Goal: Task Accomplishment & Management: Use online tool/utility

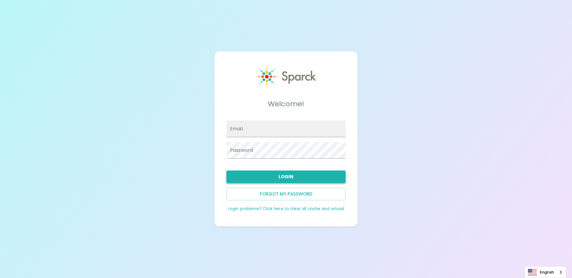
type input "[EMAIL_ADDRESS][DOMAIN_NAME]"
click at [288, 182] on button "Login" at bounding box center [285, 177] width 119 height 13
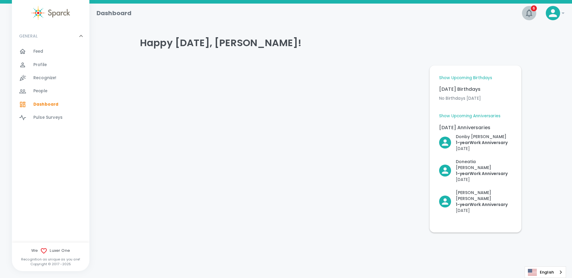
click at [532, 15] on icon "button" at bounding box center [529, 13] width 10 height 10
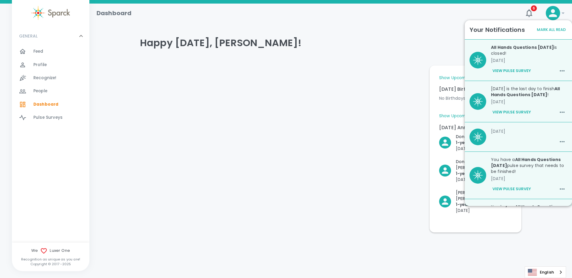
click at [386, 140] on div at bounding box center [279, 147] width 289 height 172
click at [531, 14] on icon "button" at bounding box center [529, 13] width 10 height 10
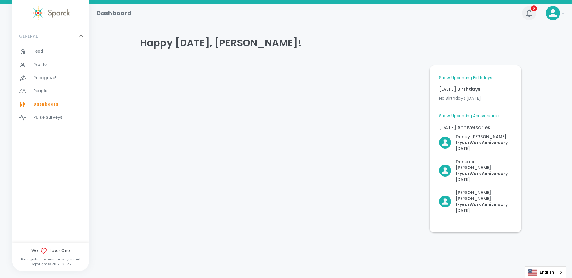
click at [532, 8] on span "6" at bounding box center [534, 8] width 6 height 6
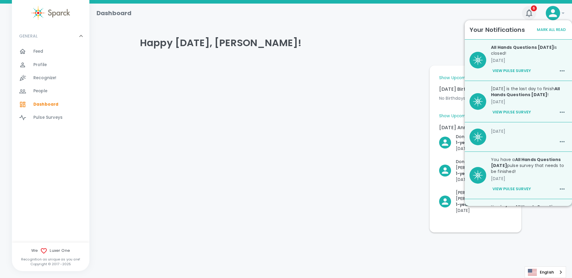
click at [531, 11] on icon "button" at bounding box center [529, 13] width 10 height 10
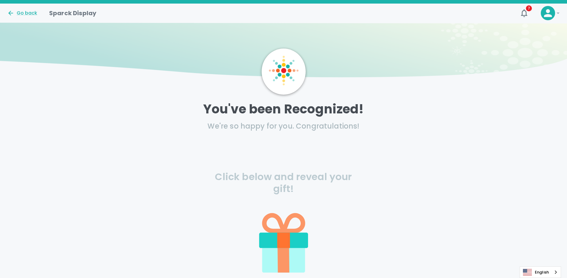
click at [284, 206] on icon at bounding box center [283, 207] width 139 height 139
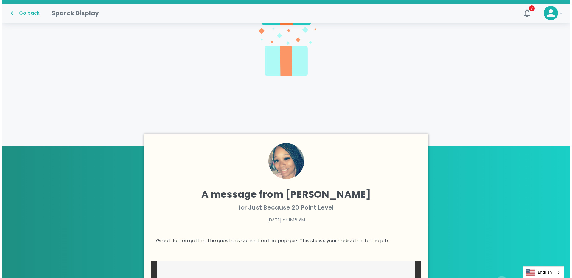
scroll to position [183, 0]
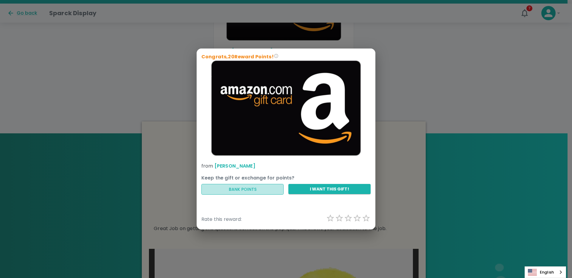
click at [236, 191] on button "Bank Points" at bounding box center [242, 189] width 82 height 11
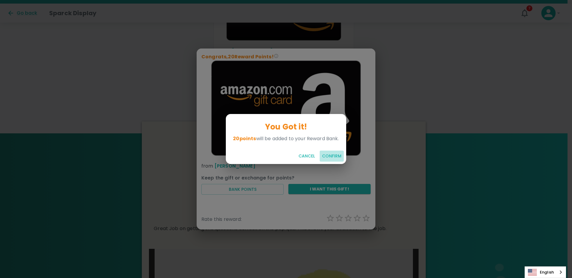
click at [332, 156] on button "Confirm" at bounding box center [332, 156] width 24 height 11
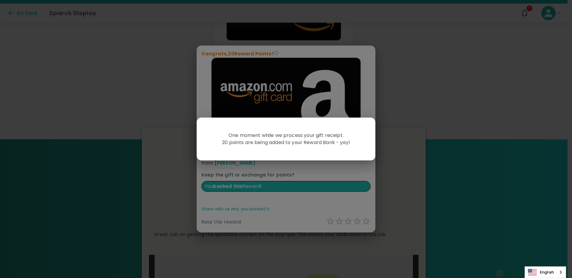
click at [388, 100] on div "One moment while we process your gift receipt. 20 points are being added to you…" at bounding box center [286, 139] width 572 height 278
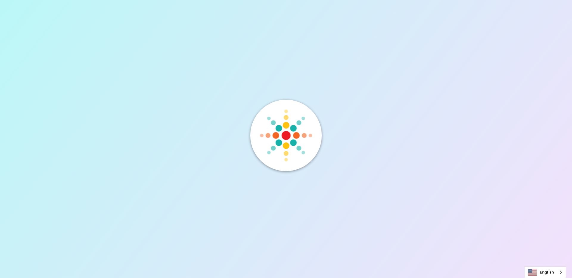
click at [472, 117] on div at bounding box center [286, 139] width 572 height 278
